Goal: Transaction & Acquisition: Purchase product/service

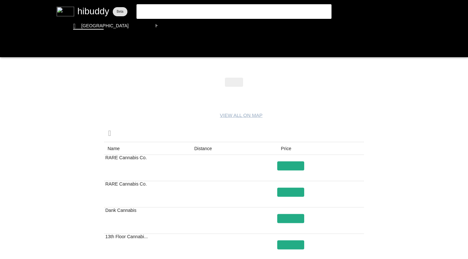
click at [158, 11] on flt-glass-pane at bounding box center [234, 129] width 468 height 259
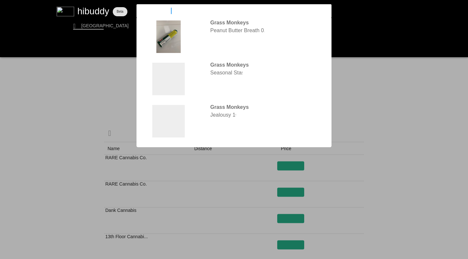
type input "grass monkeys"
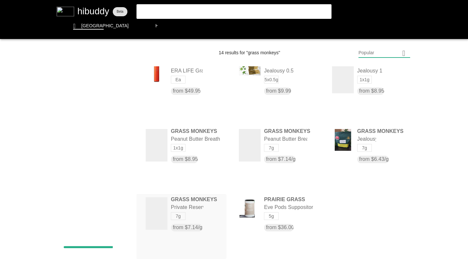
click at [187, 216] on flt-glass-pane at bounding box center [234, 129] width 468 height 259
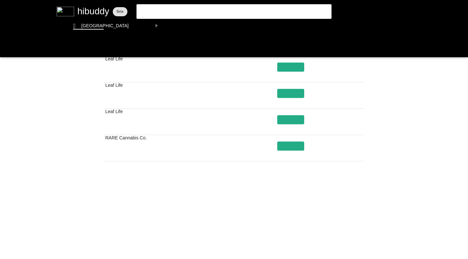
click at [266, 234] on flt-glass-pane at bounding box center [234, 129] width 468 height 259
click at [287, 180] on flt-glass-pane at bounding box center [234, 129] width 468 height 259
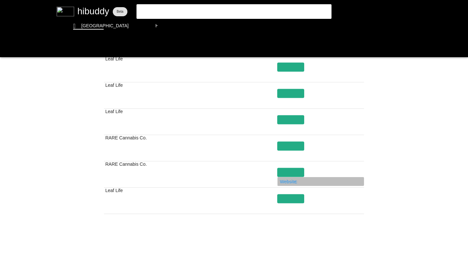
click at [329, 24] on flt-glass-pane at bounding box center [234, 129] width 468 height 259
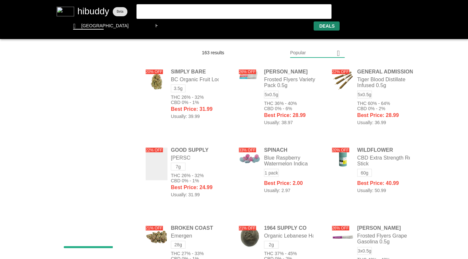
click at [318, 53] on flt-glass-pane at bounding box center [234, 129] width 468 height 259
click at [308, 149] on flt-glass-pane at bounding box center [234, 129] width 468 height 259
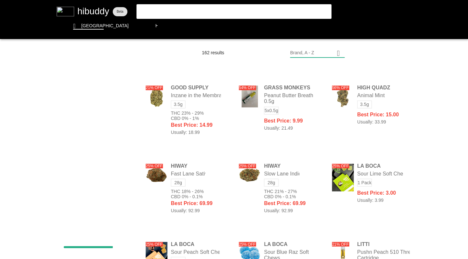
click at [375, 110] on flt-glass-pane at bounding box center [234, 129] width 468 height 259
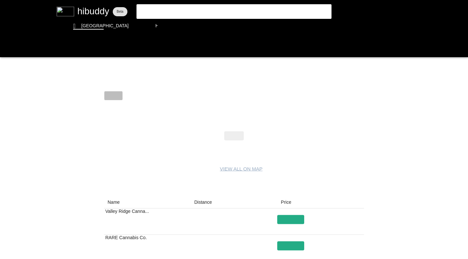
click at [291, 227] on flt-glass-pane at bounding box center [234, 129] width 468 height 259
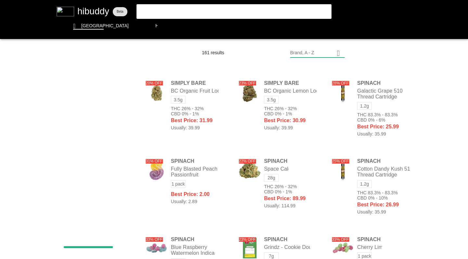
click at [276, 114] on flt-glass-pane at bounding box center [234, 129] width 468 height 259
